Goal: Information Seeking & Learning: Find specific fact

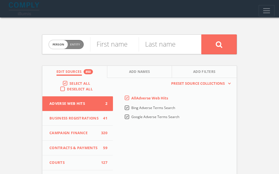
click at [113, 52] on div "First name" at bounding box center [114, 44] width 49 height 19
click at [110, 42] on input "text" at bounding box center [114, 44] width 49 height 15
paste input "Eldon Beinart"
type input "Eldon Beinart"
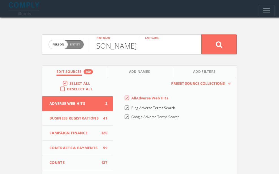
click at [163, 45] on input "text" at bounding box center [162, 44] width 49 height 15
paste input "Eldon Beinart"
click at [149, 45] on input "Eldon Beinart" at bounding box center [162, 44] width 49 height 15
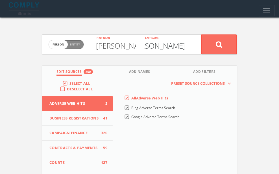
click at [149, 45] on input "Eldon Beinart" at bounding box center [162, 44] width 49 height 15
type input "Beinart"
drag, startPoint x: 115, startPoint y: 44, endPoint x: 191, endPoint y: 49, distance: 75.5
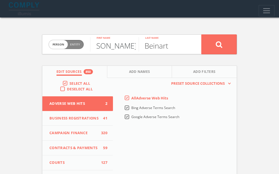
click at [191, 49] on form "Person Entity person Eldon Beinart First name Beinart Last name" at bounding box center [139, 44] width 195 height 20
type input "Eldon"
click at [208, 71] on span "Add Filters" at bounding box center [204, 72] width 23 height 6
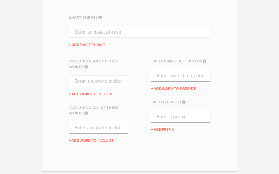
scroll to position [100, 0]
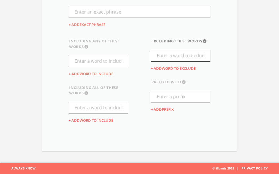
click at [184, 54] on input "text" at bounding box center [181, 56] width 60 height 12
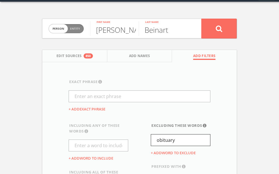
type input "obituary"
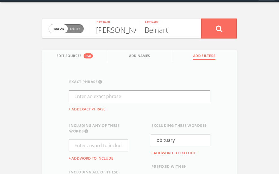
click at [220, 29] on icon at bounding box center [218, 28] width 7 height 7
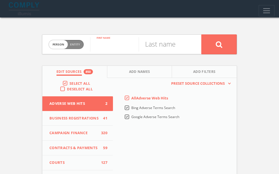
click at [120, 51] on input "text" at bounding box center [114, 44] width 49 height 15
paste input "Hannah Lubner"
drag, startPoint x: 108, startPoint y: 45, endPoint x: 147, endPoint y: 45, distance: 39.8
click at [147, 45] on form "Person Entity person Hannah Lubner First name Last name" at bounding box center [139, 44] width 195 height 20
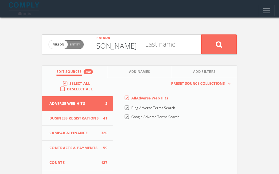
scroll to position [0, 0]
type input "Hannah"
click at [164, 46] on input "text" at bounding box center [162, 44] width 49 height 15
paste input "[PERSON_NAME]"
click at [163, 46] on input "[PERSON_NAME]" at bounding box center [162, 44] width 49 height 15
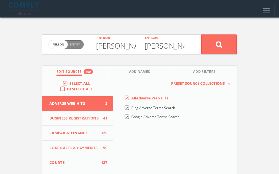
drag, startPoint x: 159, startPoint y: 46, endPoint x: 116, endPoint y: 46, distance: 42.3
click at [116, 46] on form "Person Entity person Hannah First name Lubner Last name" at bounding box center [139, 44] width 195 height 20
type input "Lubner"
click at [180, 73] on button "Add Filters" at bounding box center [204, 72] width 65 height 12
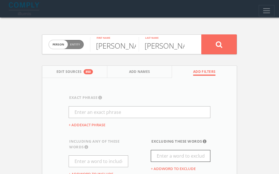
click at [174, 153] on input "text" at bounding box center [181, 156] width 60 height 12
type input "obituary"
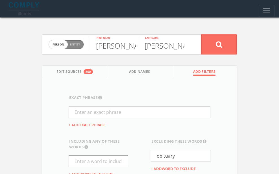
click at [213, 41] on button at bounding box center [218, 44] width 35 height 20
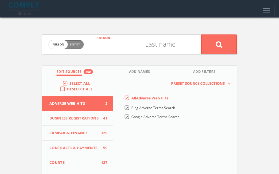
click at [115, 40] on input "text" at bounding box center [114, 44] width 49 height 15
paste input "Jack Lubner"
type input "Jack Lubner"
click at [168, 41] on input "text" at bounding box center [162, 44] width 49 height 15
paste input "Jack Lubner"
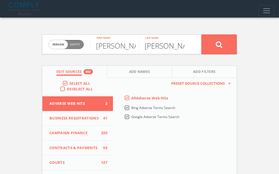
click at [155, 46] on input "Jack Lubner" at bounding box center [162, 44] width 49 height 15
type input "[PERSON_NAME]"
drag, startPoint x: 109, startPoint y: 46, endPoint x: 183, endPoint y: 46, distance: 74.2
click at [183, 46] on form "Person Entity person Jack Lubner First name Lubner Last name" at bounding box center [139, 44] width 195 height 20
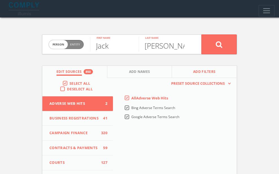
type input "Jack"
click at [191, 74] on button "Add Filters" at bounding box center [204, 72] width 65 height 12
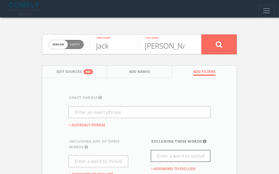
click at [175, 158] on input "text" at bounding box center [181, 156] width 60 height 12
type input "obituary"
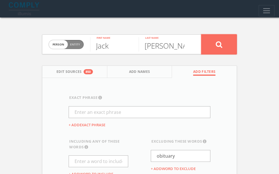
click at [227, 45] on button at bounding box center [218, 44] width 35 height 20
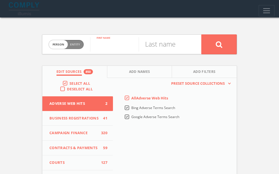
click at [114, 45] on input "text" at bounding box center [114, 44] width 49 height 15
paste input "[PERSON_NAME]"
click at [111, 47] on input "[PERSON_NAME]" at bounding box center [114, 44] width 49 height 15
click at [114, 48] on input "SamLubner" at bounding box center [114, 44] width 49 height 15
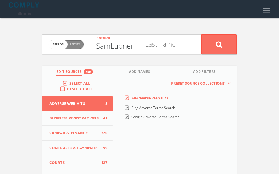
click at [114, 48] on input "SamLubner" at bounding box center [114, 44] width 49 height 15
click at [111, 47] on input "SamLubner" at bounding box center [114, 44] width 49 height 15
drag, startPoint x: 111, startPoint y: 47, endPoint x: 123, endPoint y: 47, distance: 12.1
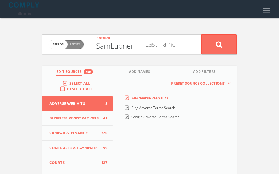
click at [123, 47] on input "SamLubner" at bounding box center [114, 44] width 49 height 15
click at [134, 47] on input "SamLubner" at bounding box center [114, 44] width 49 height 15
drag, startPoint x: 134, startPoint y: 47, endPoint x: 112, endPoint y: 47, distance: 21.7
click at [112, 47] on input "SamLubner" at bounding box center [114, 44] width 49 height 15
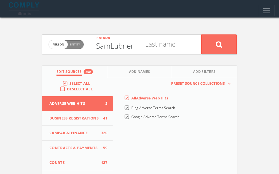
drag, startPoint x: 111, startPoint y: 47, endPoint x: 135, endPoint y: 47, distance: 24.6
click at [135, 47] on input "SamLubner" at bounding box center [114, 44] width 49 height 15
type input "[PERSON_NAME]"
click at [155, 47] on input "text" at bounding box center [162, 44] width 49 height 15
paste input "Lubner"
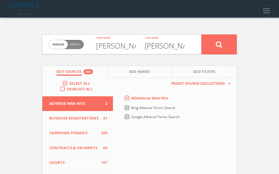
type input "Lubner"
click at [204, 43] on button at bounding box center [218, 44] width 35 height 20
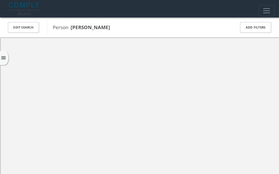
scroll to position [0, 0]
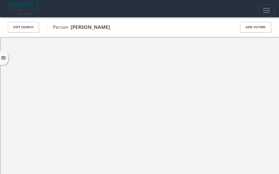
click at [32, 34] on div "Edit Search" at bounding box center [23, 27] width 47 height 20
click at [28, 25] on button "Edit Search" at bounding box center [23, 27] width 31 height 11
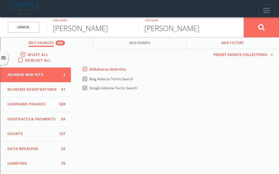
click at [221, 44] on button "Add Filters" at bounding box center [232, 43] width 93 height 12
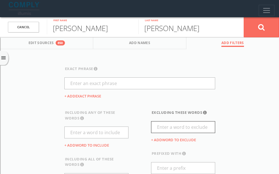
click at [173, 129] on input "text" at bounding box center [183, 127] width 64 height 12
type input "obituary"
click at [251, 25] on button at bounding box center [260, 27] width 35 height 20
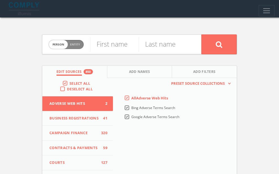
click at [112, 52] on div "First name" at bounding box center [114, 44] width 49 height 19
click at [112, 49] on input "text" at bounding box center [114, 44] width 49 height 15
paste input "[PERSON_NAME]"
drag, startPoint x: 97, startPoint y: 47, endPoint x: 167, endPoint y: 47, distance: 69.7
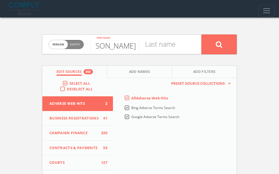
click at [167, 47] on form "Person Entity person [PERSON_NAME] First name Last name" at bounding box center [139, 44] width 195 height 20
type input "[PERSON_NAME]"
click at [161, 43] on input "text" at bounding box center [162, 44] width 49 height 15
paste input "[PERSON_NAME]"
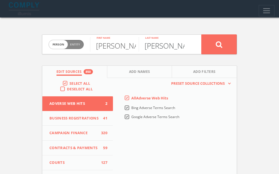
drag, startPoint x: 153, startPoint y: 48, endPoint x: 127, endPoint y: 48, distance: 25.7
click at [127, 48] on form "Person Entity person [PERSON_NAME] First name [PERSON_NAME] Last name" at bounding box center [139, 44] width 195 height 20
type input "[PERSON_NAME]"
click at [206, 72] on span "Add Filters" at bounding box center [204, 72] width 23 height 6
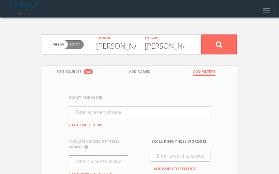
click at [169, 156] on input "text" at bounding box center [181, 156] width 60 height 12
type input "obituary"
click at [216, 54] on div "Person Entity person [PERSON_NAME] First name [PERSON_NAME] Last name Edit Sour…" at bounding box center [139, 139] width 203 height 245
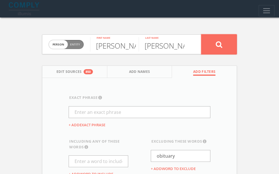
click at [210, 46] on button at bounding box center [218, 44] width 35 height 20
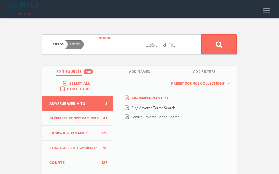
click at [116, 42] on input "text" at bounding box center [114, 44] width 49 height 15
paste input "Katie Causer"
drag, startPoint x: 113, startPoint y: 46, endPoint x: 144, endPoint y: 47, distance: 30.8
click at [144, 47] on form "Person Entity person Katie Causer First name Last name" at bounding box center [139, 44] width 195 height 20
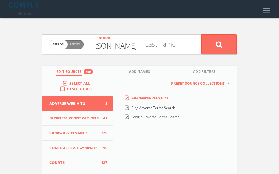
scroll to position [0, 0]
type input "Katie"
click at [156, 44] on input "text" at bounding box center [162, 44] width 49 height 15
paste input "Causer"
type input "Causer"
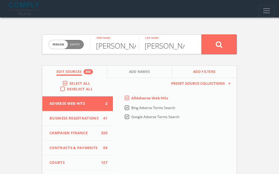
click at [193, 74] on button "Add Filters" at bounding box center [204, 72] width 65 height 12
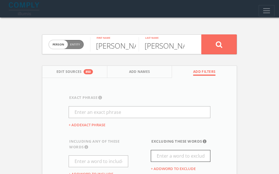
click at [169, 159] on input "text" at bounding box center [181, 156] width 60 height 12
type input "obituary"
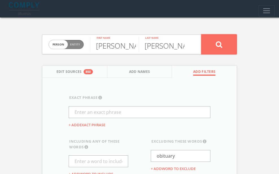
click at [225, 41] on button at bounding box center [218, 44] width 35 height 20
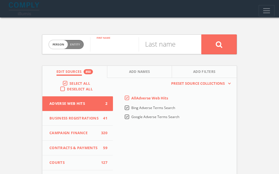
click at [107, 45] on input "text" at bounding box center [114, 44] width 49 height 15
paste input "[PERSON_NAME]"
drag, startPoint x: 97, startPoint y: 45, endPoint x: 153, endPoint y: 46, distance: 56.4
click at [153, 46] on form "Person Entity person [PERSON_NAME] First name Last name" at bounding box center [139, 44] width 195 height 20
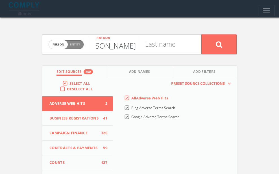
scroll to position [0, 0]
type input "[PERSON_NAME]"
click at [165, 46] on input "text" at bounding box center [162, 44] width 49 height 15
paste input "[PERSON_NAME]"
drag, startPoint x: 153, startPoint y: 47, endPoint x: 128, endPoint y: 47, distance: 25.4
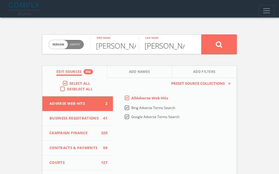
click at [128, 47] on form "Person Entity person [PERSON_NAME] First name [PERSON_NAME] Last name" at bounding box center [139, 44] width 195 height 20
type input "[PERSON_NAME]"
click at [188, 72] on button "Add Filters" at bounding box center [204, 72] width 65 height 12
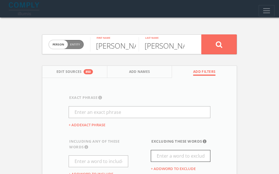
click at [175, 152] on input "text" at bounding box center [181, 156] width 60 height 12
type input "obituary"
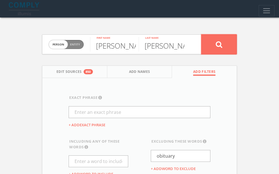
click at [212, 38] on button at bounding box center [218, 44] width 35 height 20
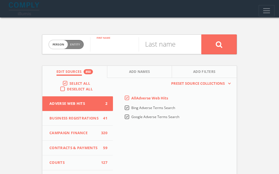
click at [120, 39] on input "text" at bounding box center [114, 44] width 49 height 15
paste input "Randi Lawrence"
drag, startPoint x: 99, startPoint y: 47, endPoint x: 164, endPoint y: 47, distance: 65.4
click at [164, 47] on form "Person Entity person Randi Lawrence First name Last name" at bounding box center [139, 44] width 195 height 20
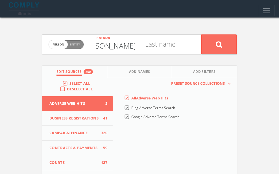
scroll to position [0, 0]
type input "Randi"
click at [166, 47] on input "text" at bounding box center [162, 44] width 49 height 15
paste input "Lawrence"
type input "Lawrence"
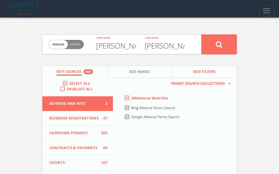
click at [188, 75] on button "Add Filters" at bounding box center [204, 72] width 65 height 12
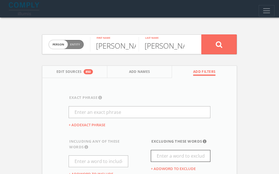
click at [173, 157] on input "text" at bounding box center [181, 156] width 60 height 12
type input "obituary"
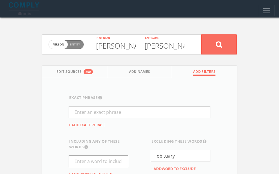
click at [222, 42] on icon at bounding box center [218, 44] width 7 height 7
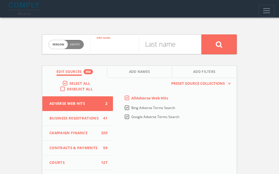
click at [123, 41] on input "text" at bounding box center [114, 44] width 49 height 15
paste input "[PERSON_NAME]"
drag, startPoint x: 110, startPoint y: 48, endPoint x: 160, endPoint y: 48, distance: 49.4
click at [160, 48] on form "Person Entity person [PERSON_NAME] First name Last name" at bounding box center [139, 44] width 195 height 20
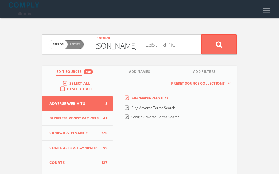
scroll to position [0, 0]
type input "[PERSON_NAME]"
click at [160, 48] on input "text" at bounding box center [162, 44] width 49 height 15
paste input "Hunter"
type input "Hunter"
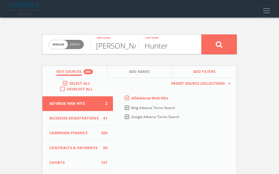
click at [197, 72] on span "Add Filters" at bounding box center [204, 72] width 23 height 6
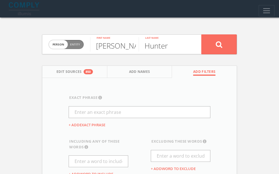
click at [175, 149] on div "excluding these words This will show results that do NOT contain the words you …" at bounding box center [181, 158] width 60 height 41
click at [175, 153] on input "text" at bounding box center [181, 156] width 60 height 12
type input "p"
type input "obituary"
click at [215, 45] on button at bounding box center [218, 44] width 35 height 20
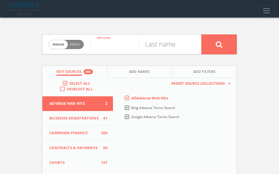
click at [114, 45] on input "text" at bounding box center [114, 44] width 49 height 15
paste input "[PERSON_NAME]"
drag, startPoint x: 103, startPoint y: 48, endPoint x: 161, endPoint y: 48, distance: 58.1
click at [161, 48] on form "Person Entity person [PERSON_NAME] First name Last name" at bounding box center [139, 44] width 195 height 20
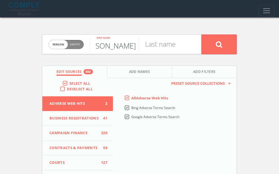
scroll to position [0, 0]
type input "[PERSON_NAME]"
click at [161, 48] on input "text" at bounding box center [162, 44] width 49 height 15
paste input "Inerfield"
type input "Inerfield"
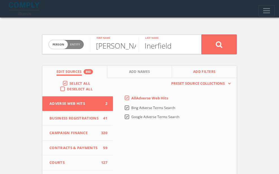
click at [189, 75] on button "Add Filters" at bounding box center [204, 72] width 65 height 12
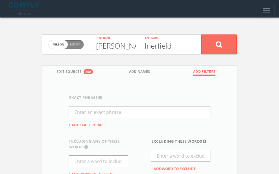
click at [177, 151] on input "text" at bounding box center [181, 156] width 60 height 12
type input "obituary"
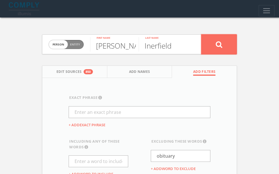
click at [219, 44] on icon at bounding box center [218, 44] width 7 height 7
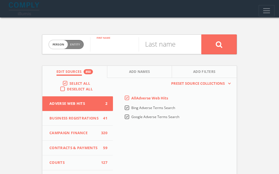
click at [122, 44] on input "text" at bounding box center [114, 44] width 49 height 15
paste input "[PERSON_NAME]"
drag, startPoint x: 112, startPoint y: 48, endPoint x: 160, endPoint y: 48, distance: 47.7
click at [160, 48] on form "Person Entity person [PERSON_NAME] First name Last name" at bounding box center [139, 44] width 195 height 20
type input "[PERSON_NAME]"
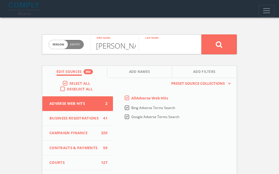
click at [157, 45] on input "text" at bounding box center [162, 44] width 49 height 15
paste input "[PERSON_NAME]"
type input "[PERSON_NAME]"
click at [121, 47] on input "[PERSON_NAME]" at bounding box center [114, 44] width 49 height 15
type input "[PERSON_NAME]"
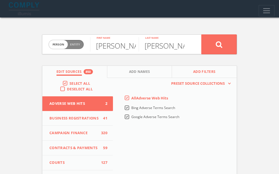
click at [202, 73] on span "Add Filters" at bounding box center [204, 72] width 23 height 6
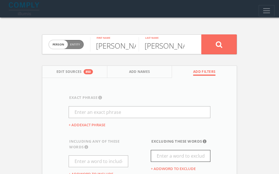
click at [166, 152] on input "text" at bounding box center [181, 156] width 60 height 12
type input "obituary"
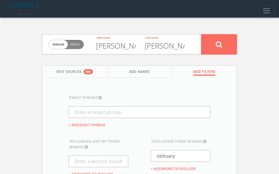
click at [222, 37] on button at bounding box center [218, 44] width 35 height 20
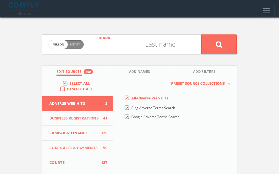
click at [120, 41] on input "text" at bounding box center [114, 44] width 49 height 15
paste input "[PERSON_NAME]"
click at [123, 44] on input "[PERSON_NAME]" at bounding box center [114, 44] width 49 height 15
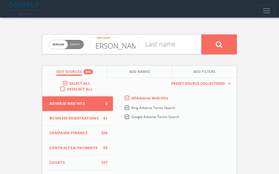
scroll to position [0, 0]
type input "Adam"
click at [158, 44] on input "text" at bounding box center [162, 44] width 49 height 15
paste input "Taub"
type input "Taub"
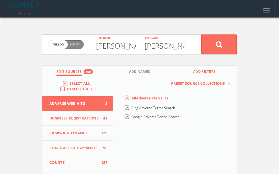
click at [197, 69] on button "Add Filters" at bounding box center [204, 72] width 65 height 12
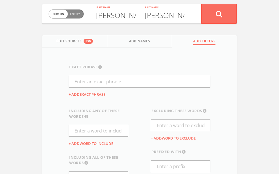
scroll to position [100, 0]
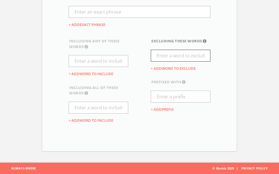
click at [163, 60] on input "text" at bounding box center [181, 56] width 60 height 12
click at [155, 56] on input "obituary" at bounding box center [181, 56] width 60 height 12
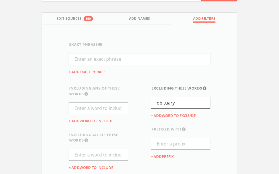
scroll to position [35, 0]
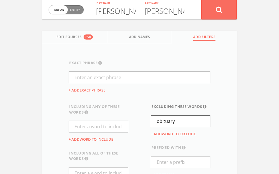
type input "obituary"
click at [210, 12] on button at bounding box center [218, 10] width 35 height 20
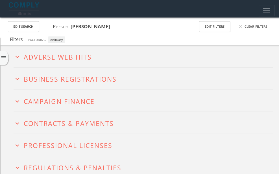
click at [16, 57] on icon "expand_more" at bounding box center [18, 57] width 8 height 8
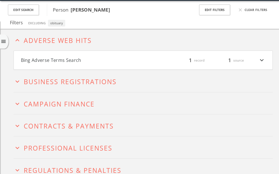
scroll to position [17, 0]
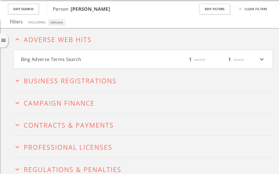
click at [18, 42] on icon "expand_less" at bounding box center [18, 40] width 8 height 8
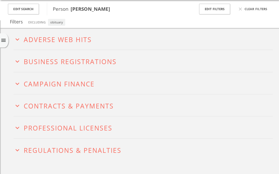
click at [19, 41] on icon "expand_more" at bounding box center [18, 40] width 8 height 8
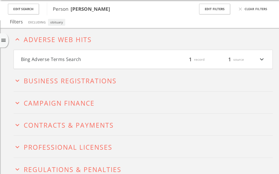
click at [19, 81] on icon "expand_more" at bounding box center [18, 81] width 8 height 8
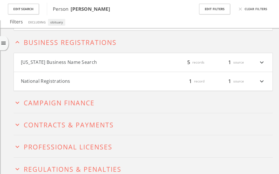
click at [41, 75] on h4 "National Registrations filter_list 1 record 1 source expand_more" at bounding box center [143, 81] width 258 height 19
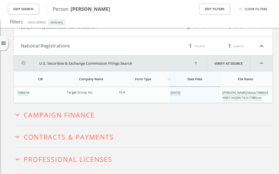
click at [52, 44] on button "National Registrations" at bounding box center [82, 45] width 122 height 7
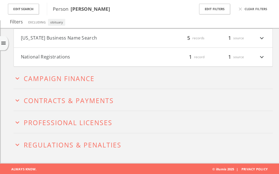
click at [52, 37] on button "Florida Business Name Search" at bounding box center [82, 37] width 122 height 7
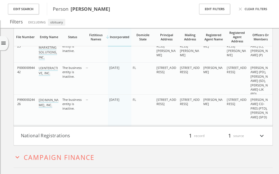
scroll to position [257, 0]
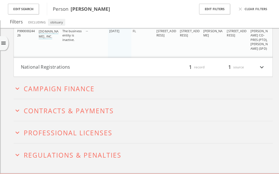
click at [20, 93] on h2 "expand_more Campaign Finance" at bounding box center [143, 88] width 259 height 22
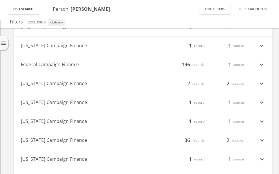
click at [63, 64] on button "Federal Campaign Finance" at bounding box center [82, 64] width 122 height 7
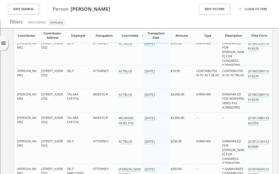
scroll to position [4382, 0]
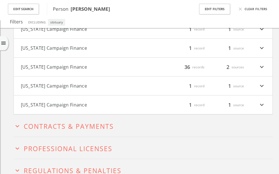
click at [42, 66] on button "Michigan Campaign Finance" at bounding box center [82, 66] width 122 height 7
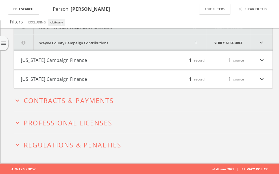
click at [27, 95] on button "expand_more Contracts & Payments" at bounding box center [143, 99] width 259 height 9
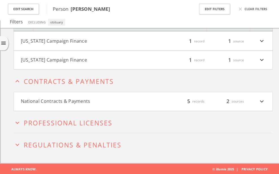
click at [28, 98] on button "National Contracts & Payments" at bounding box center [82, 101] width 122 height 7
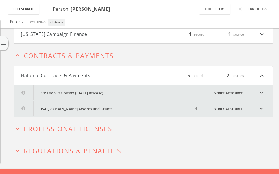
scroll to position [5745, 0]
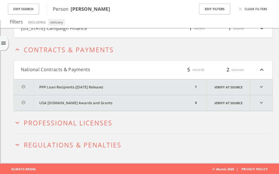
click at [22, 121] on button "expand_more Professional Licenses" at bounding box center [143, 122] width 259 height 9
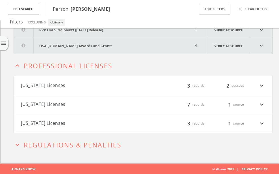
click at [54, 85] on button "Florida Licenses" at bounding box center [82, 85] width 122 height 7
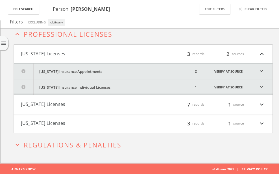
click at [51, 108] on h4 "Michigan Licenses filter_list 7 records 1 source expand_more" at bounding box center [143, 104] width 258 height 19
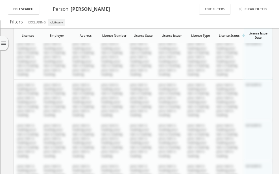
scroll to position [6120, 0]
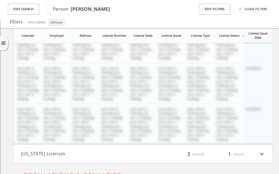
click at [53, 150] on button "New York Licenses" at bounding box center [82, 153] width 122 height 7
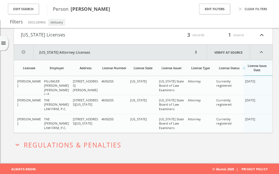
click at [50, 147] on span "Regulations & Penalties" at bounding box center [73, 144] width 98 height 9
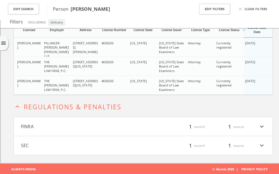
click at [66, 120] on h4 "FINRA filter_list 1 record 1 source expand_more" at bounding box center [143, 126] width 258 height 19
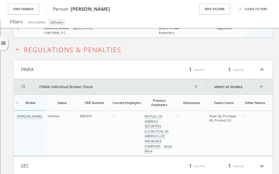
scroll to position [6234, 0]
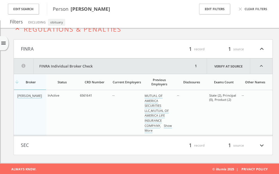
click at [18, 144] on h4 "SEC filter_list 1 record 1 source expand_more" at bounding box center [143, 145] width 258 height 19
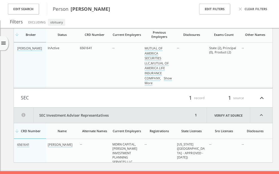
scroll to position [6289, 0]
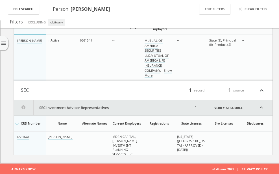
click at [4, 43] on icon "menu" at bounding box center [4, 43] width 6 height 6
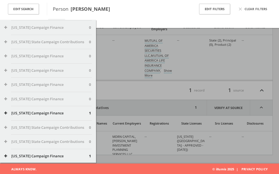
scroll to position [1130, 0]
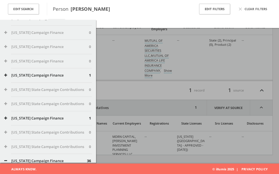
click at [140, 94] on div at bounding box center [139, 87] width 279 height 174
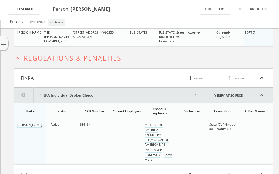
scroll to position [6208, 0]
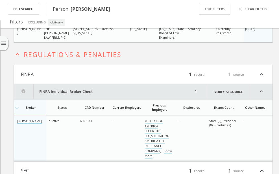
click at [29, 121] on link "Matthew Adam Taub" at bounding box center [29, 121] width 25 height 5
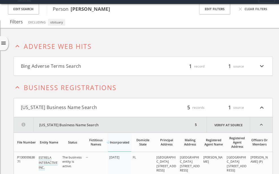
scroll to position [0, 0]
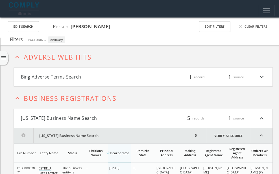
click at [94, 79] on button "Bing Adverse Terms Search" at bounding box center [82, 76] width 122 height 7
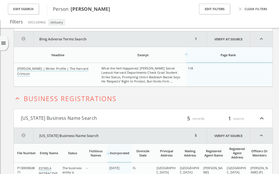
scroll to position [58, 0]
click at [77, 70] on link "Adam M. Taub | Writer Profile | The Harvard Crimson" at bounding box center [52, 71] width 71 height 10
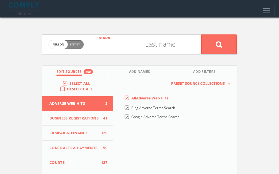
click at [118, 45] on input "text" at bounding box center [114, 44] width 49 height 15
paste input "[PERSON_NAME]"
drag, startPoint x: 104, startPoint y: 46, endPoint x: 163, endPoint y: 46, distance: 58.4
click at [163, 46] on form "Person Entity person [PERSON_NAME] First name Last name" at bounding box center [139, 44] width 195 height 20
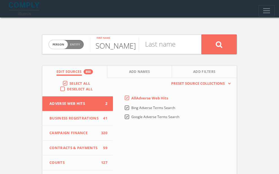
scroll to position [0, 0]
type input "[PERSON_NAME]"
click at [165, 47] on input "text" at bounding box center [162, 44] width 49 height 15
paste input "Enthoven"
type input "Enthoven"
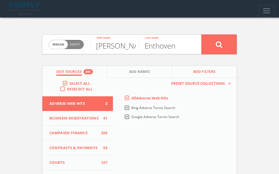
click at [194, 74] on span "Add Filters" at bounding box center [204, 72] width 23 height 6
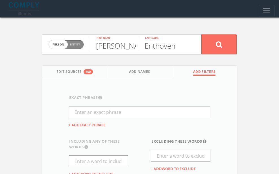
click at [168, 160] on input "text" at bounding box center [181, 156] width 60 height 12
type input "obituary"
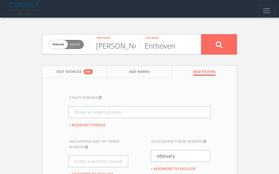
click at [215, 48] on button at bounding box center [218, 44] width 35 height 20
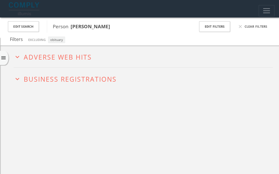
click at [40, 61] on span "Adverse Web Hits" at bounding box center [58, 56] width 68 height 9
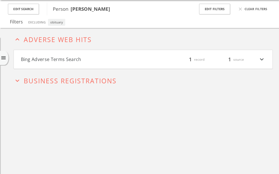
click at [51, 58] on button "Bing Adverse Terms Search" at bounding box center [82, 59] width 122 height 7
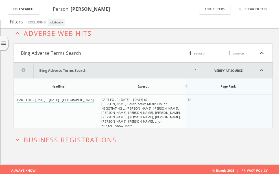
scroll to position [29, 0]
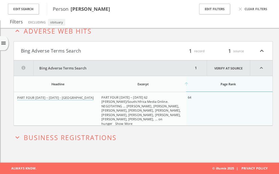
click at [33, 138] on span "Business Registrations" at bounding box center [70, 137] width 93 height 9
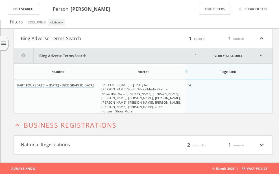
click at [54, 148] on h4 "National Registrations filter_list 2 records 1 source expand_more" at bounding box center [143, 144] width 258 height 19
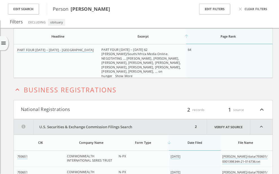
scroll to position [65, 0]
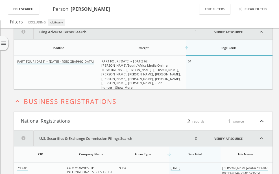
click at [82, 61] on link "PART FOUR [DATE] – [DATE] - [GEOGRAPHIC_DATA]" at bounding box center [55, 61] width 76 height 5
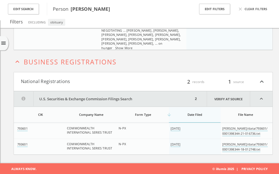
scroll to position [28, 0]
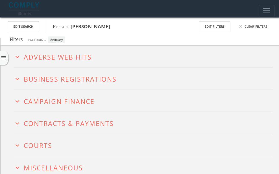
click at [71, 62] on h2 "expand_more Adverse Web Hits" at bounding box center [143, 56] width 259 height 22
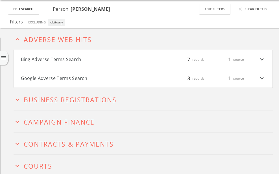
click at [78, 61] on button "Bing Adverse Terms Search" at bounding box center [82, 59] width 122 height 7
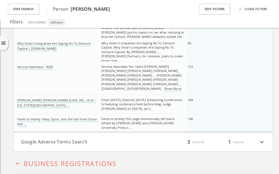
scroll to position [137, 0]
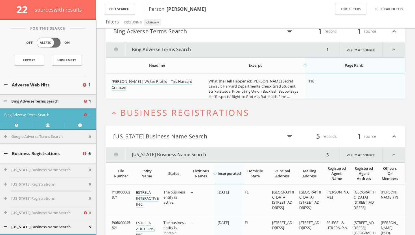
scroll to position [1147, 0]
